Goal: Book appointment/travel/reservation

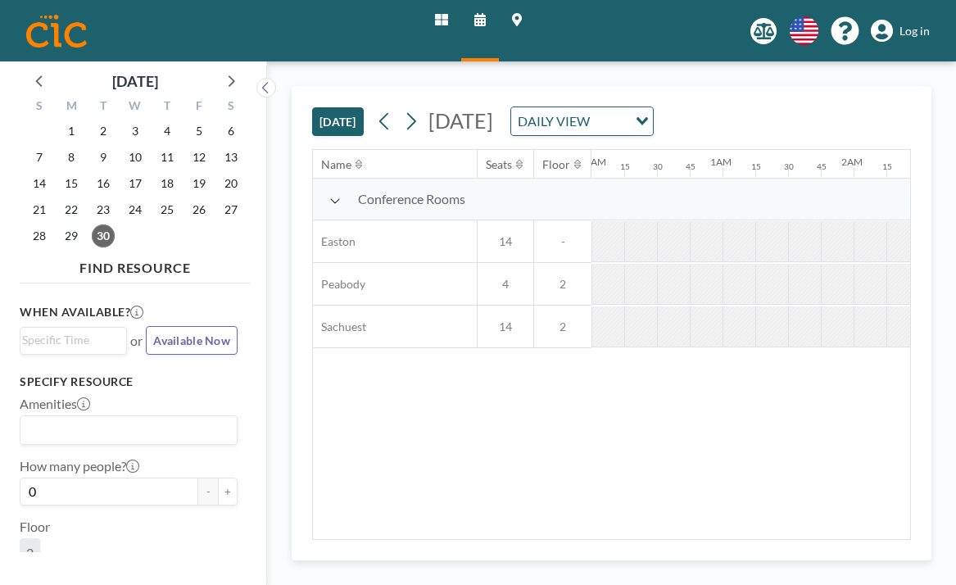
scroll to position [0, 773]
click at [403, 109] on icon at bounding box center [411, 121] width 16 height 25
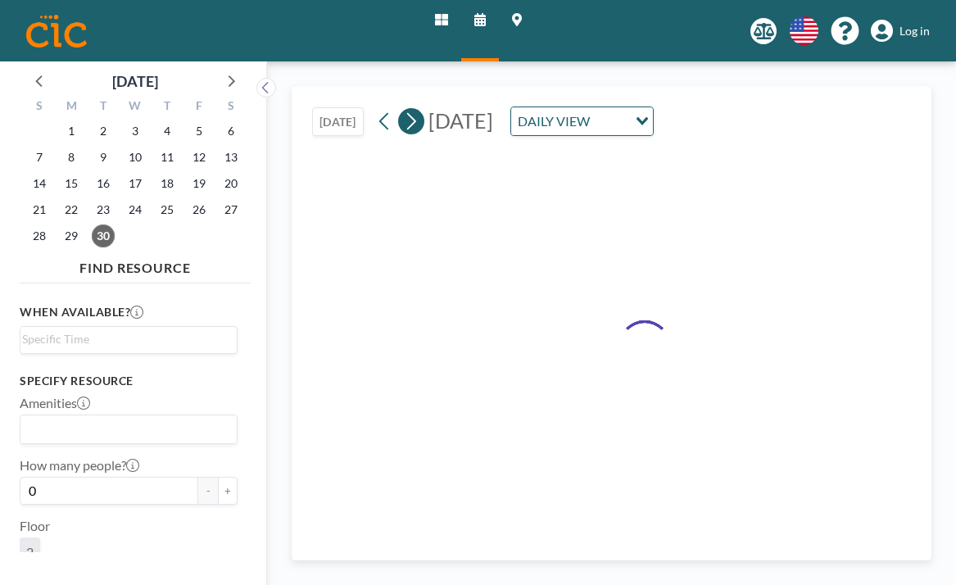
click at [403, 109] on icon at bounding box center [411, 121] width 16 height 25
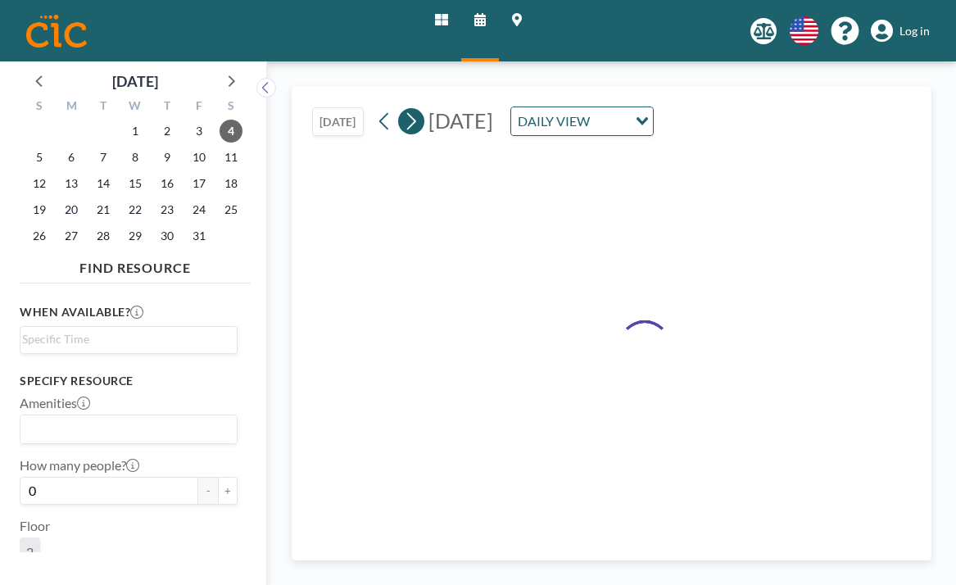
click at [403, 109] on icon at bounding box center [411, 121] width 16 height 25
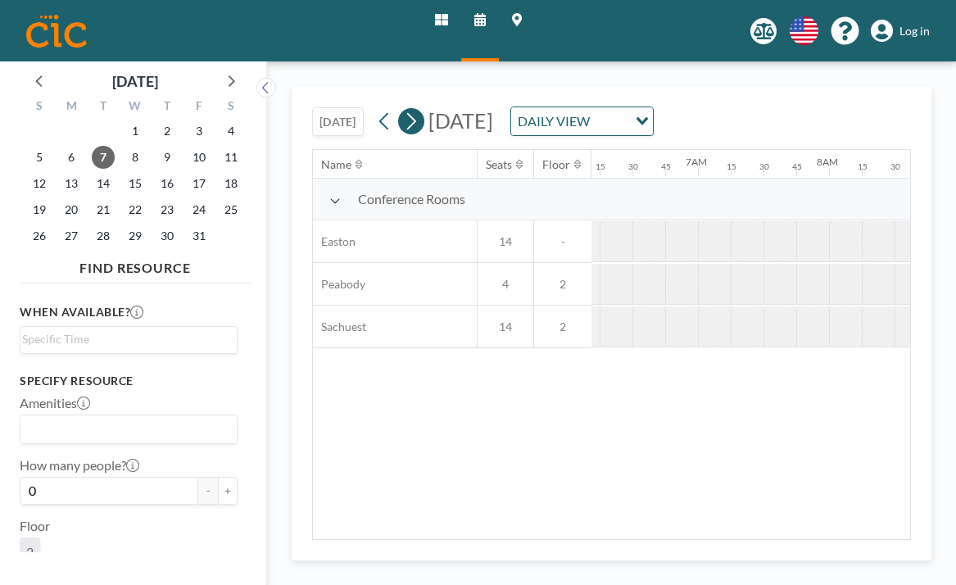
scroll to position [0, 826]
click at [60, 225] on span "27" at bounding box center [71, 236] width 23 height 23
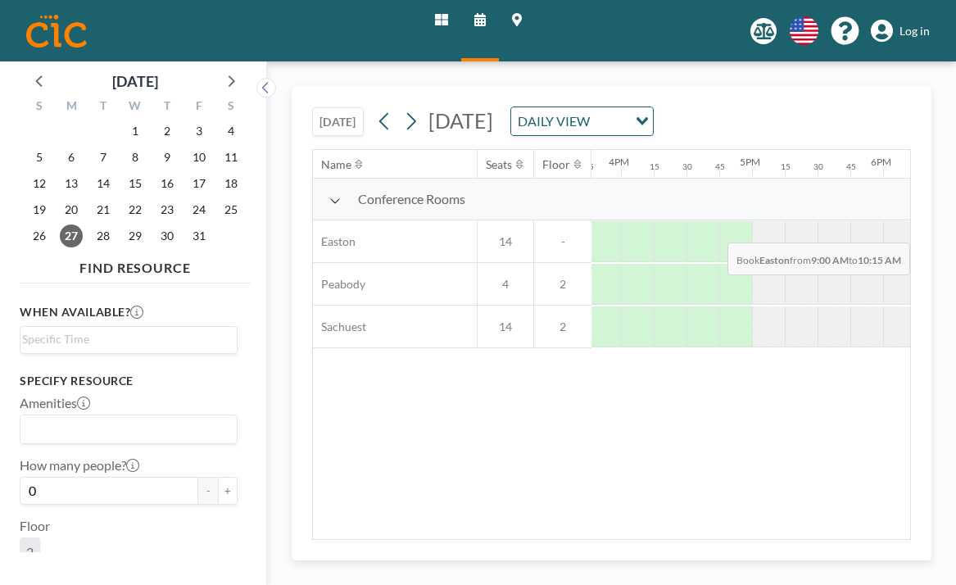
scroll to position [0, 2120]
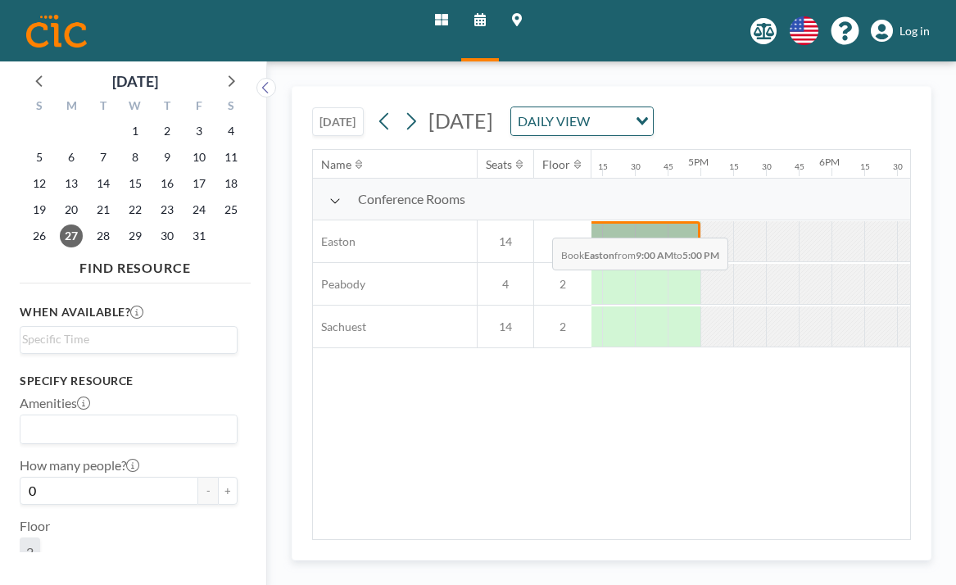
drag, startPoint x: 629, startPoint y: 198, endPoint x: 547, endPoint y: 199, distance: 81.1
click at [547, 220] on div at bounding box center [44, 241] width 3147 height 43
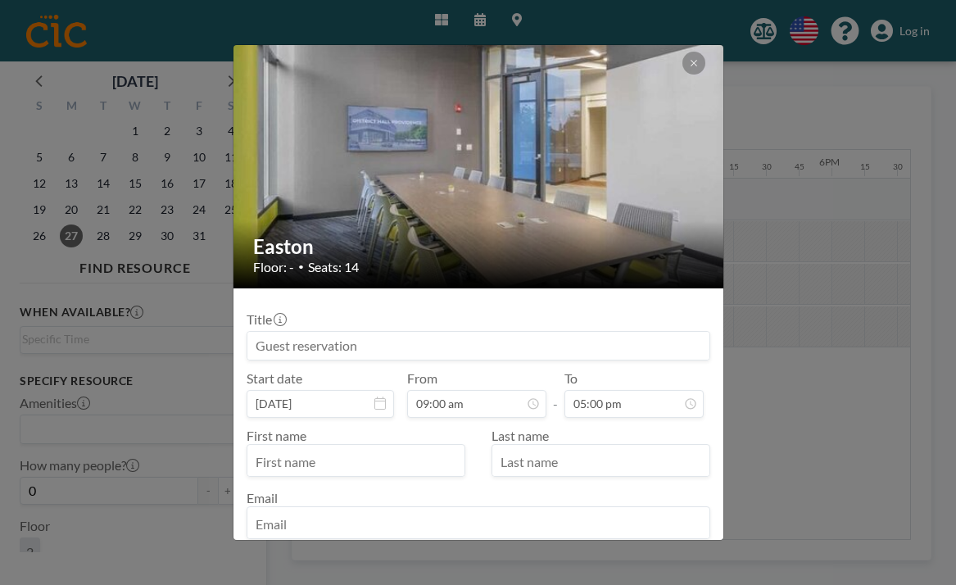
scroll to position [915, 0]
click at [398, 332] on input at bounding box center [479, 346] width 462 height 28
type input "CBIZ Event"
click at [689, 60] on icon at bounding box center [694, 63] width 10 height 10
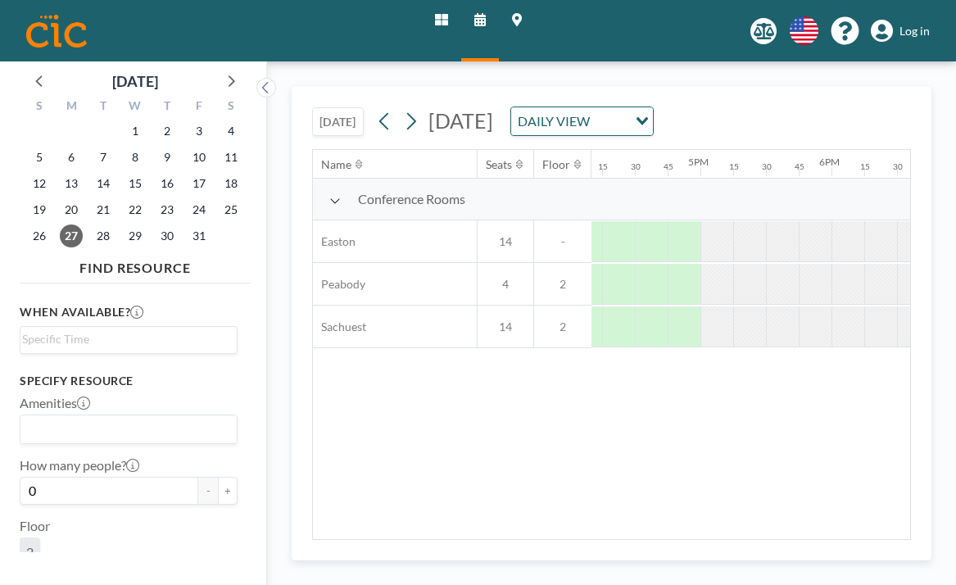
click at [921, 28] on span "Log in" at bounding box center [915, 31] width 30 height 15
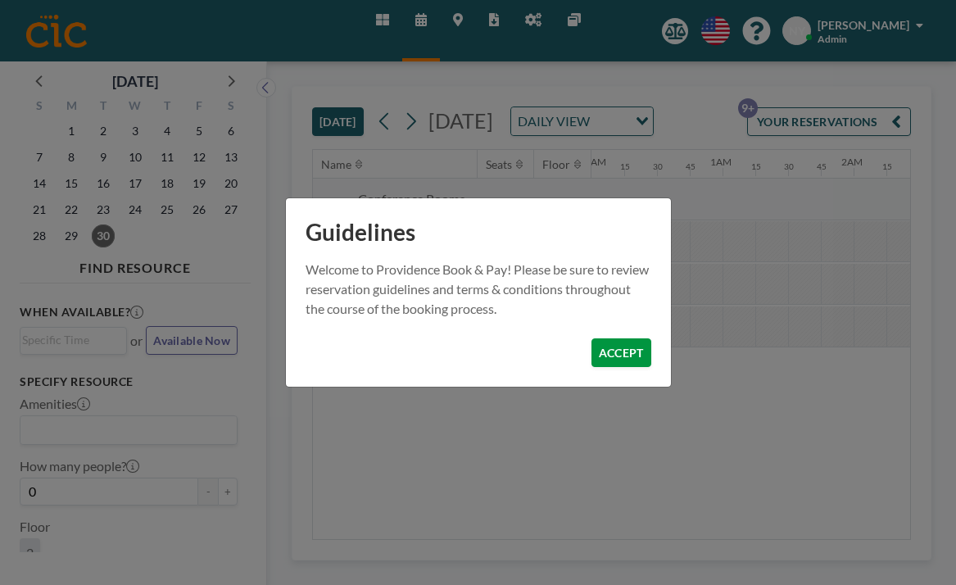
scroll to position [0, 799]
click at [592, 338] on button "ACCEPT" at bounding box center [622, 352] width 60 height 29
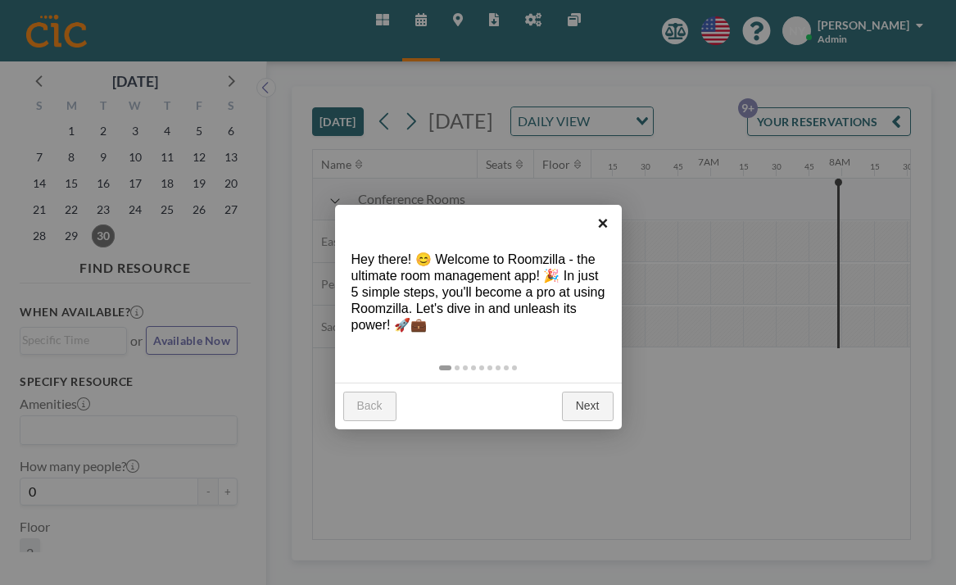
click at [602, 223] on link "×" at bounding box center [603, 223] width 37 height 37
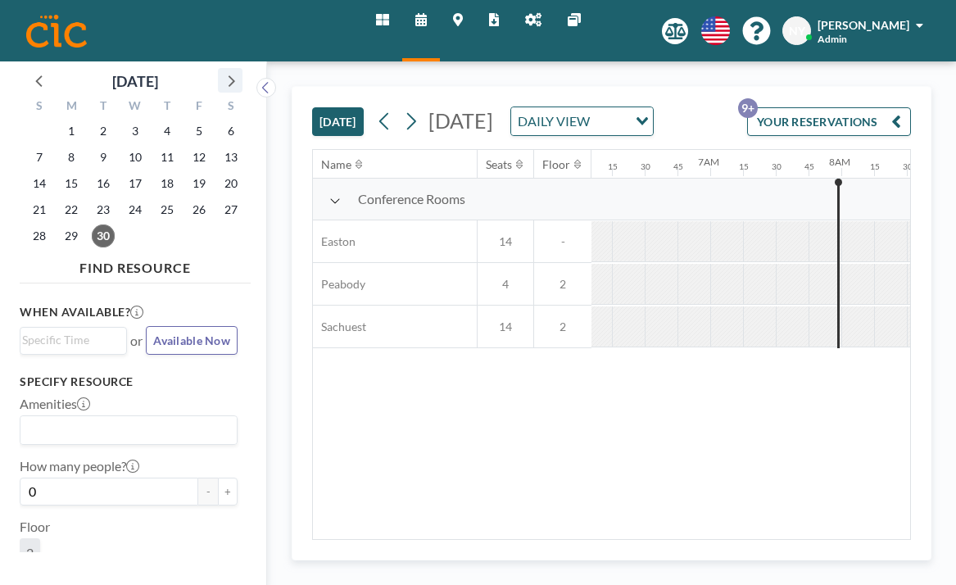
click at [220, 75] on icon at bounding box center [230, 80] width 21 height 21
click at [60, 225] on span "27" at bounding box center [71, 236] width 23 height 23
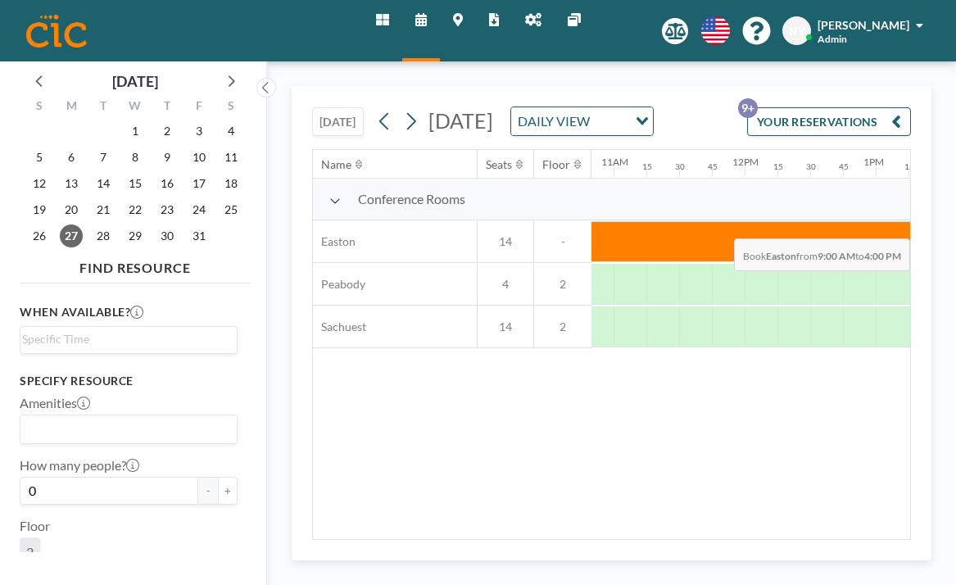
scroll to position [0, 1437]
drag, startPoint x: 633, startPoint y: 202, endPoint x: 892, endPoint y: 197, distance: 259.1
click at [892, 220] on div at bounding box center [728, 241] width 3147 height 43
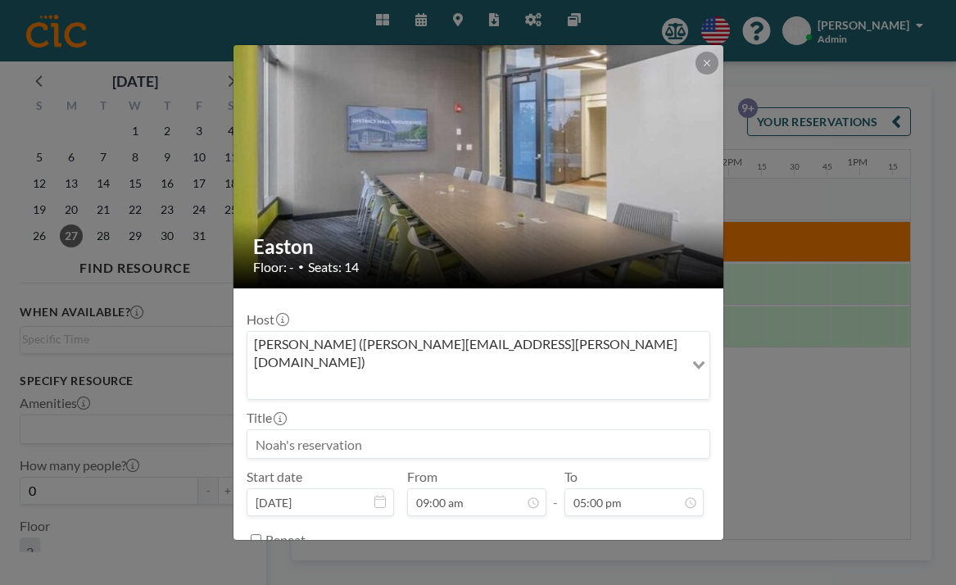
click at [493, 375] on input "Search for option" at bounding box center [466, 385] width 434 height 21
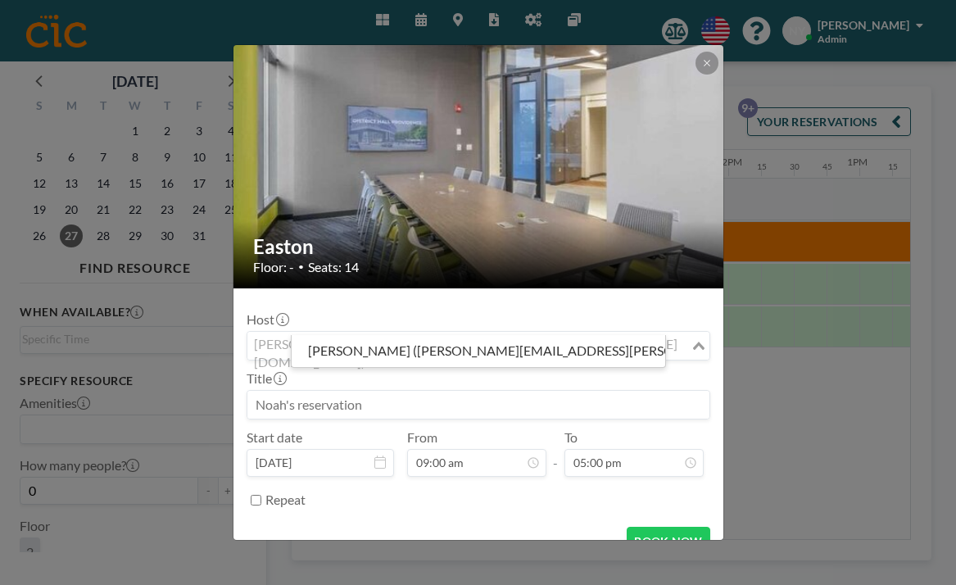
click at [493, 335] on input "Search for option" at bounding box center [469, 345] width 440 height 21
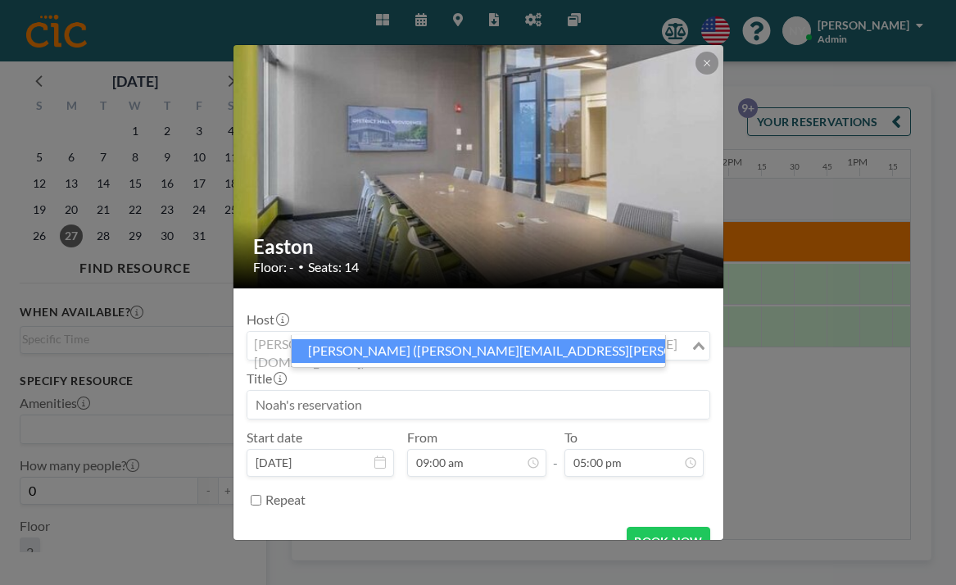
click at [378, 391] on input at bounding box center [479, 405] width 462 height 28
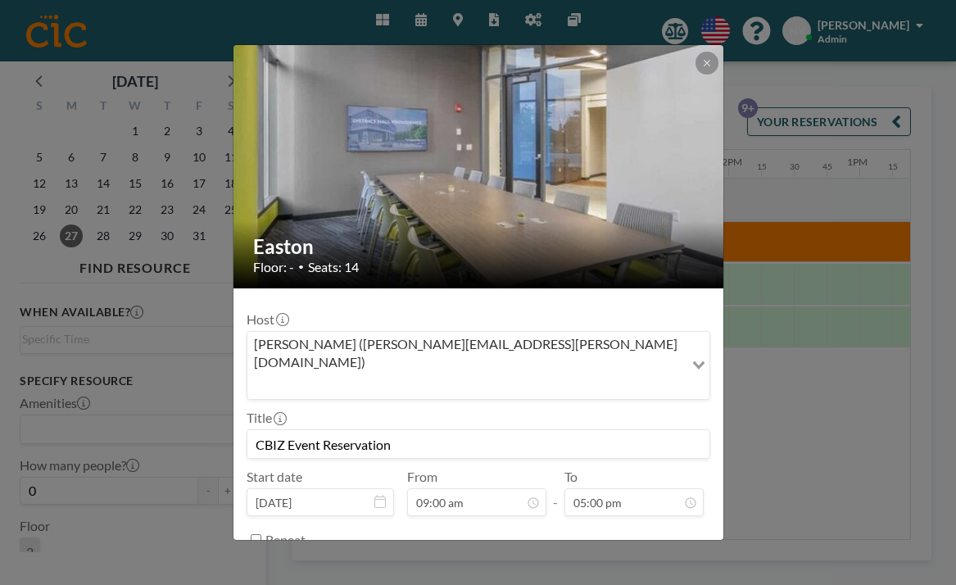
type input "CBIZ Event Reservation"
click at [627, 566] on button "BOOK NOW" at bounding box center [668, 580] width 83 height 29
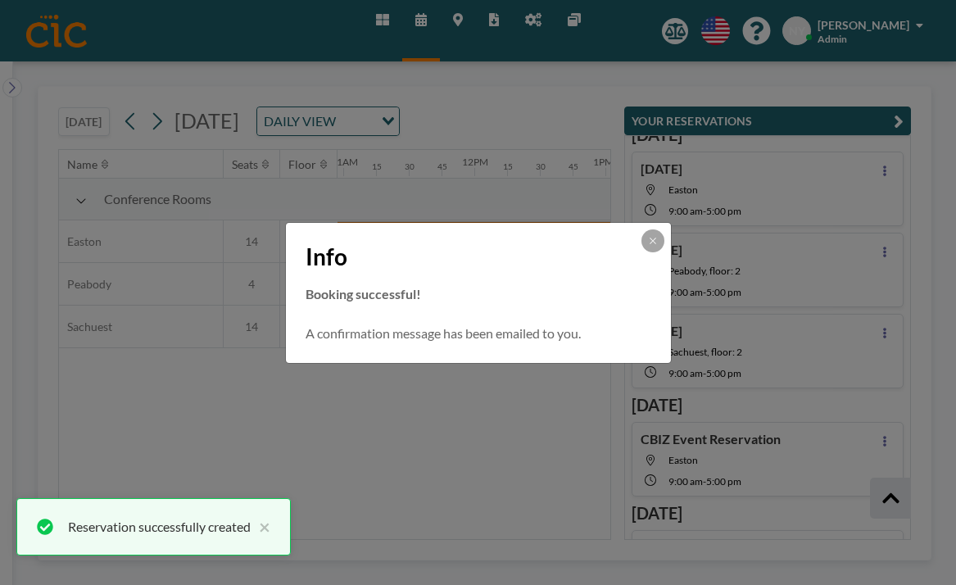
scroll to position [140, 0]
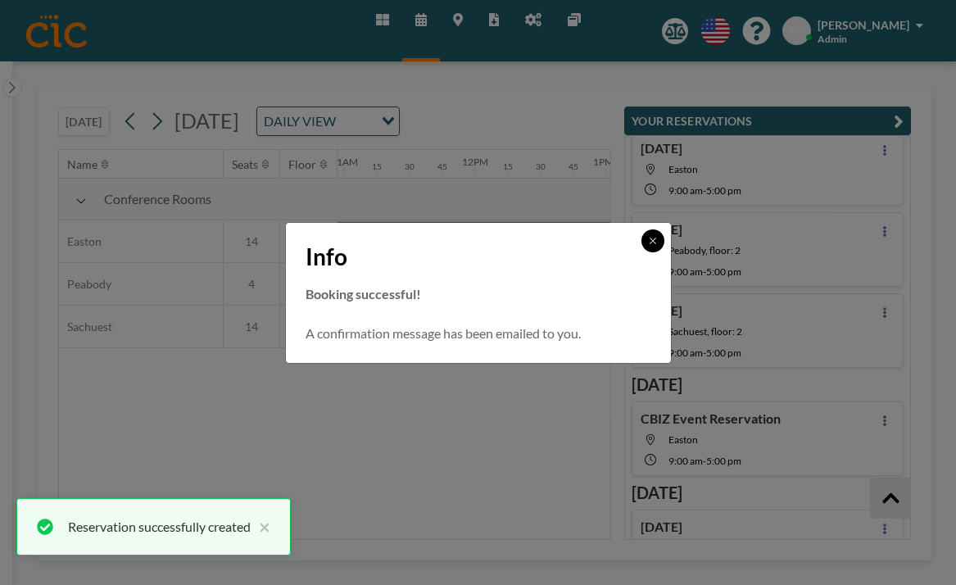
click at [648, 246] on icon at bounding box center [653, 241] width 10 height 10
